Goal: Task Accomplishment & Management: Manage account settings

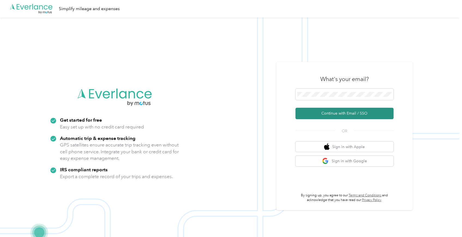
click at [350, 115] on button "Continue with Email / SSO" at bounding box center [345, 113] width 98 height 11
click at [348, 112] on button "Continue with Email / SSO" at bounding box center [345, 113] width 98 height 11
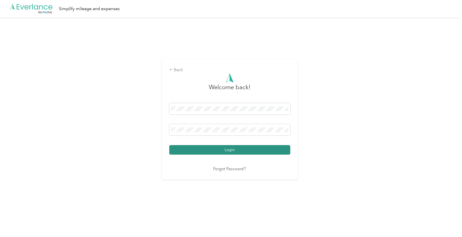
click at [238, 148] on button "Login" at bounding box center [229, 150] width 121 height 10
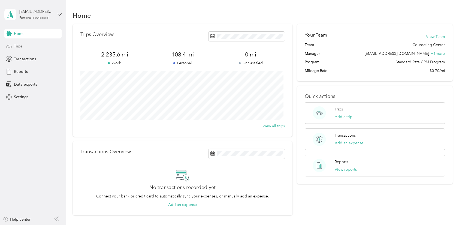
click at [25, 46] on div "Trips" at bounding box center [32, 46] width 57 height 10
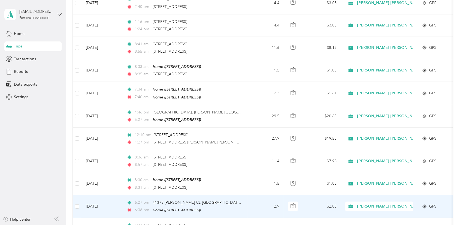
scroll to position [526, 0]
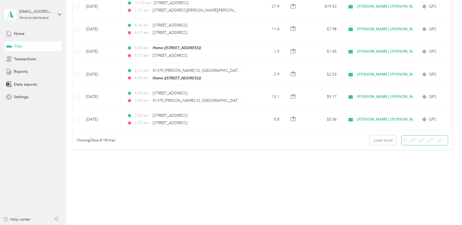
click at [444, 141] on icon at bounding box center [445, 140] width 2 height 2
click at [418, 161] on div "50 per load" at bounding box center [423, 160] width 39 height 6
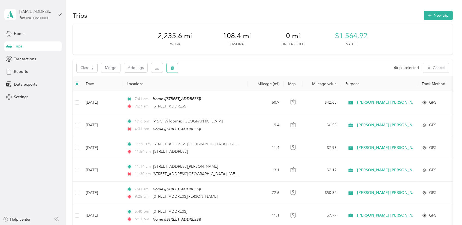
click at [174, 67] on icon "button" at bounding box center [172, 68] width 4 height 4
click at [213, 89] on button "Yes" at bounding box center [213, 90] width 11 height 9
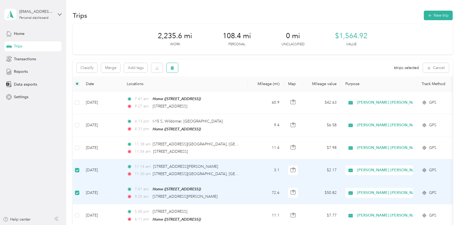
click at [176, 69] on button "button" at bounding box center [172, 68] width 11 height 10
click at [210, 89] on button "Yes" at bounding box center [213, 90] width 11 height 9
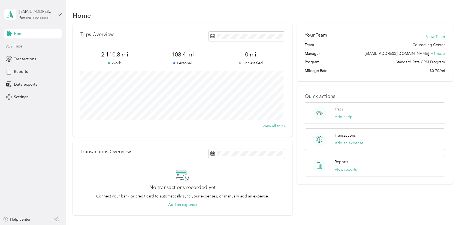
click at [17, 46] on span "Trips" at bounding box center [18, 46] width 8 height 6
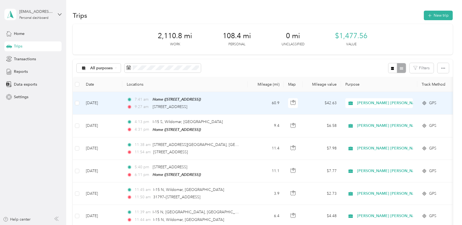
click at [262, 105] on td "60.9" at bounding box center [266, 103] width 36 height 23
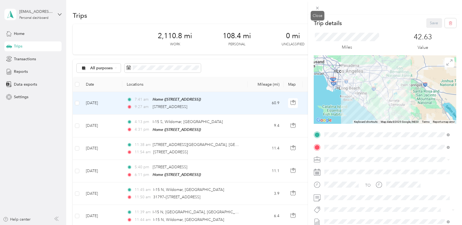
click at [320, 9] on span at bounding box center [318, 8] width 8 height 8
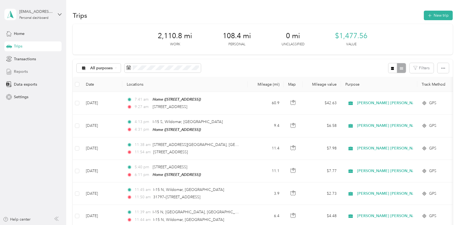
click at [19, 74] on span "Reports" at bounding box center [21, 72] width 14 height 6
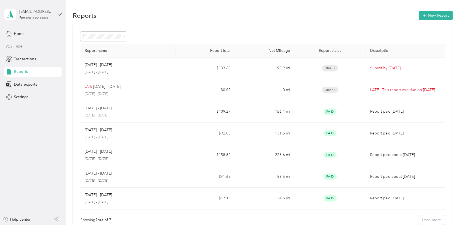
click at [22, 49] on div "Trips" at bounding box center [32, 46] width 57 height 10
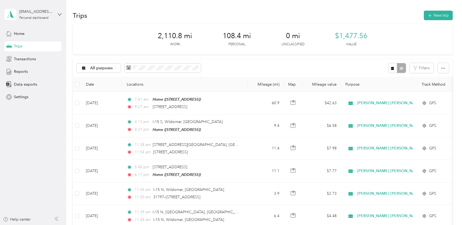
click at [170, 13] on div "Trips New trip" at bounding box center [263, 15] width 380 height 11
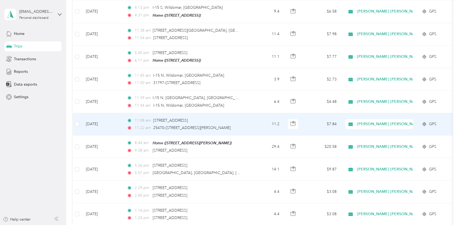
scroll to position [121, 0]
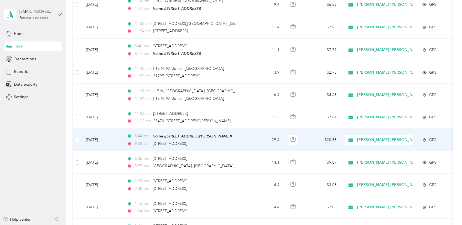
click at [260, 139] on td "29.4" at bounding box center [266, 140] width 36 height 23
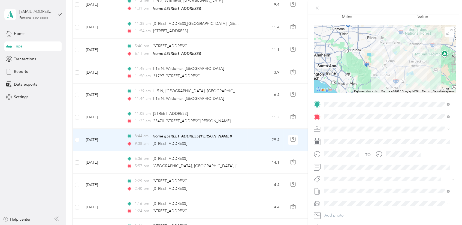
scroll to position [30, 0]
click at [316, 7] on icon at bounding box center [317, 8] width 5 height 5
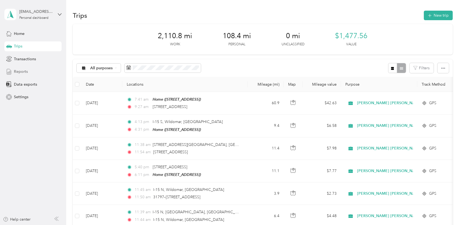
click at [23, 74] on span "Reports" at bounding box center [21, 72] width 14 height 6
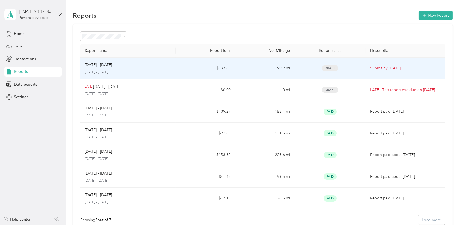
click at [349, 67] on div "Draft" at bounding box center [330, 68] width 63 height 6
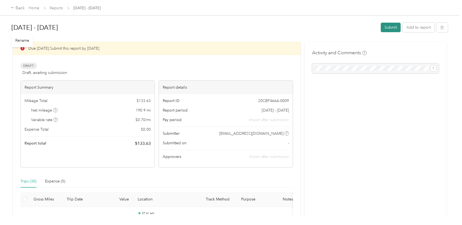
click at [388, 27] on button "Submit" at bounding box center [391, 28] width 20 height 10
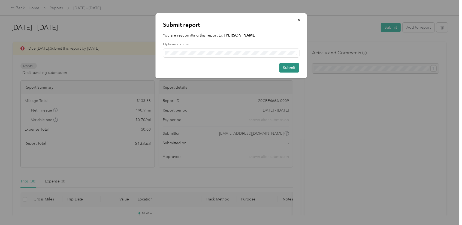
click at [295, 68] on button "Submit" at bounding box center [289, 68] width 20 height 10
